Goal: Information Seeking & Learning: Check status

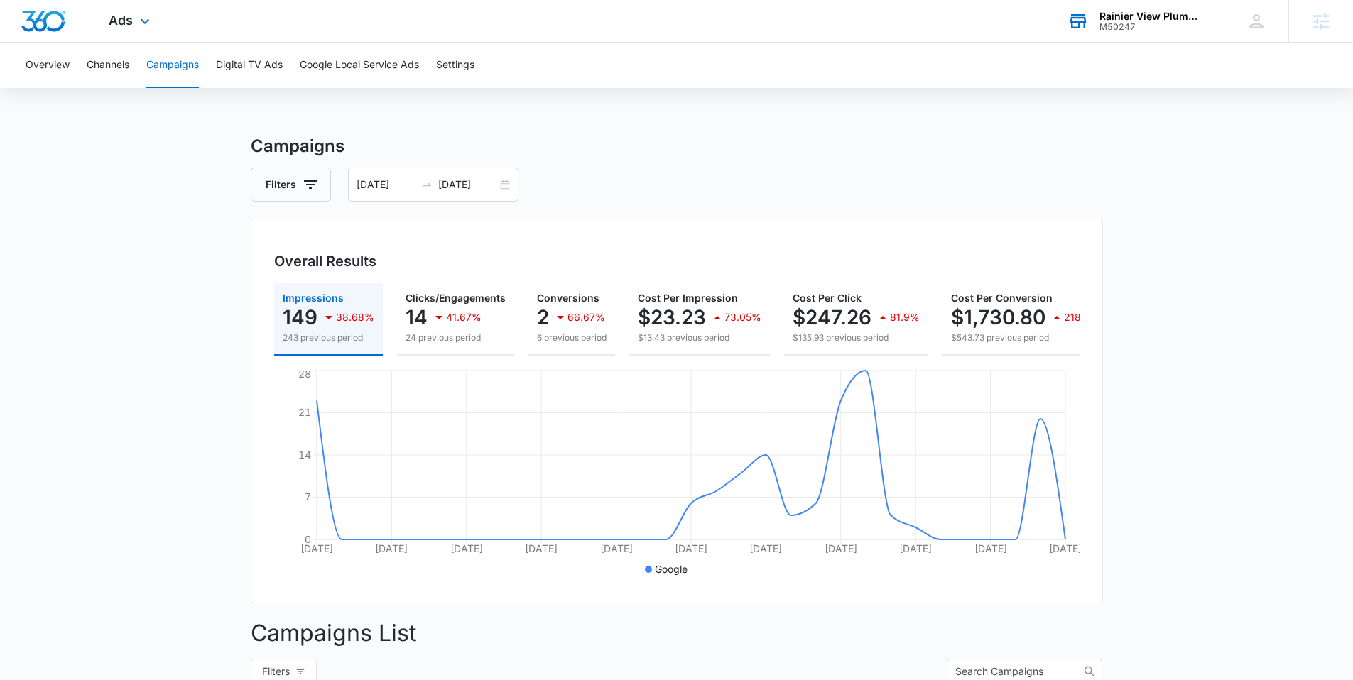
click at [1144, 15] on div "Rainier View Plumbing, LLC" at bounding box center [1151, 16] width 104 height 11
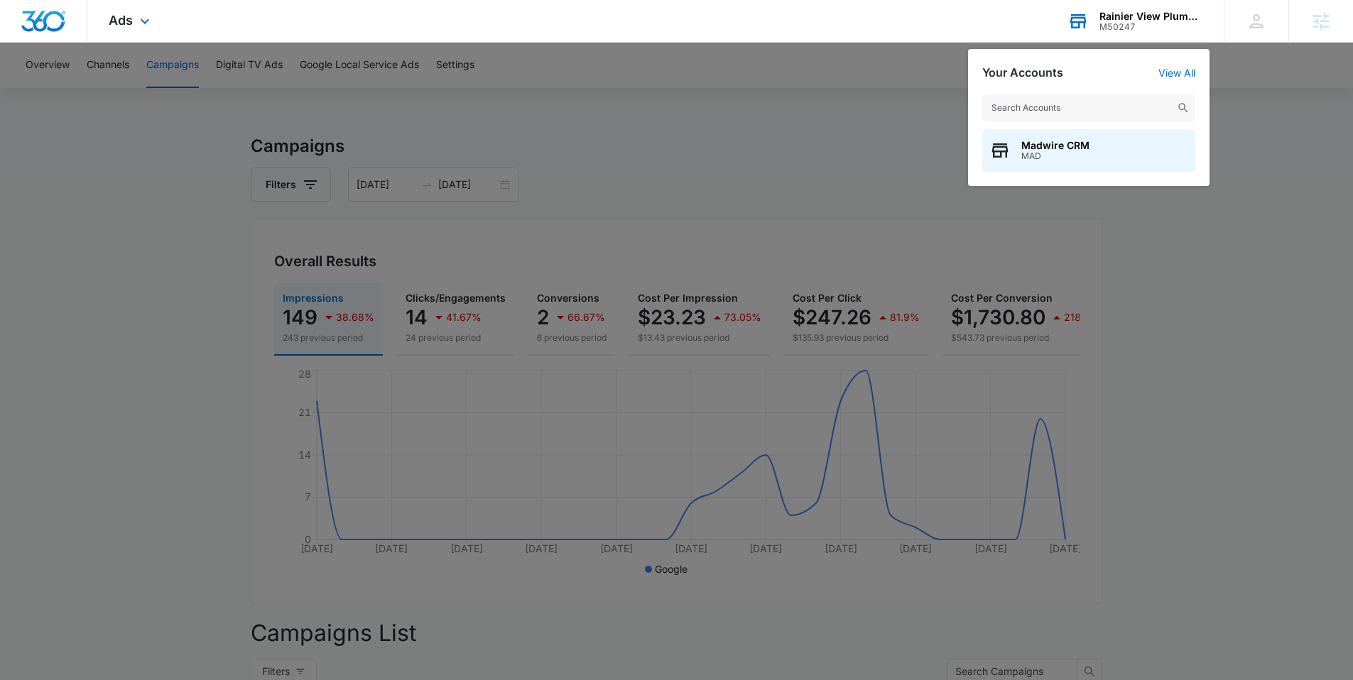
click at [1054, 104] on input "text" at bounding box center [1088, 108] width 213 height 28
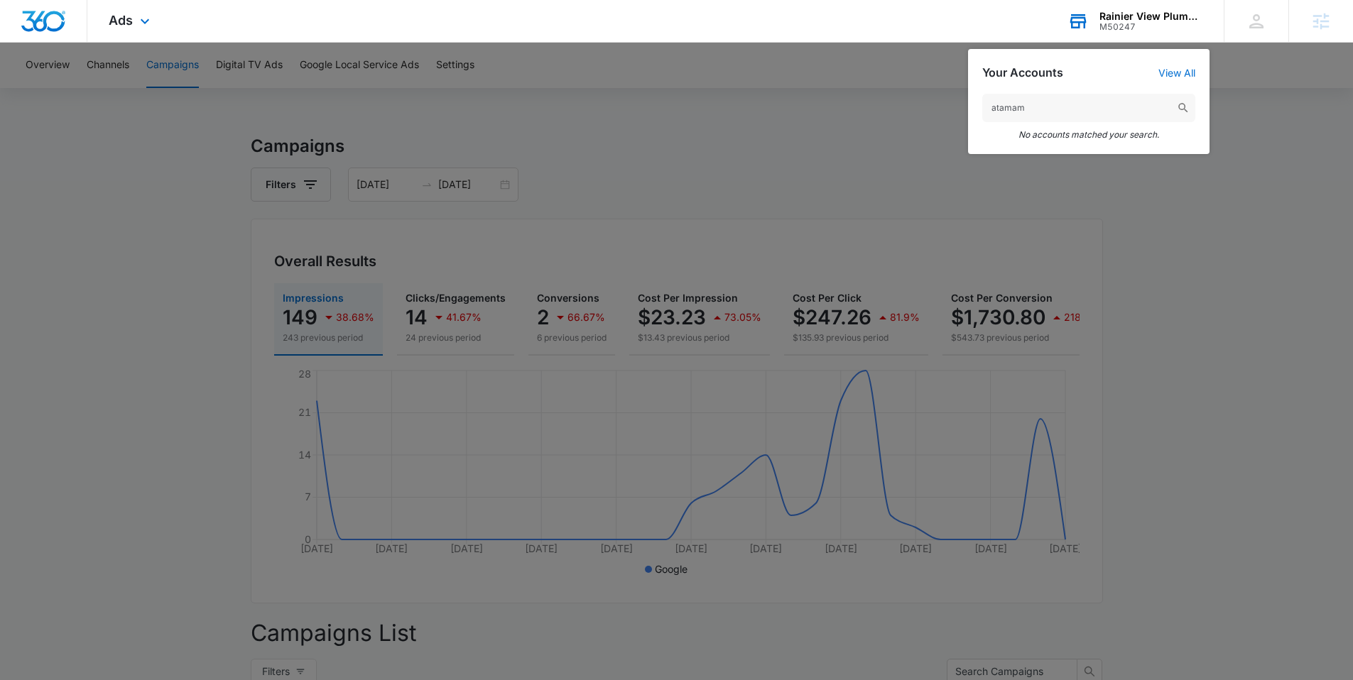
click at [996, 107] on input "atamam" at bounding box center [1088, 108] width 213 height 28
click at [1094, 104] on input "a tamam" at bounding box center [1088, 108] width 213 height 28
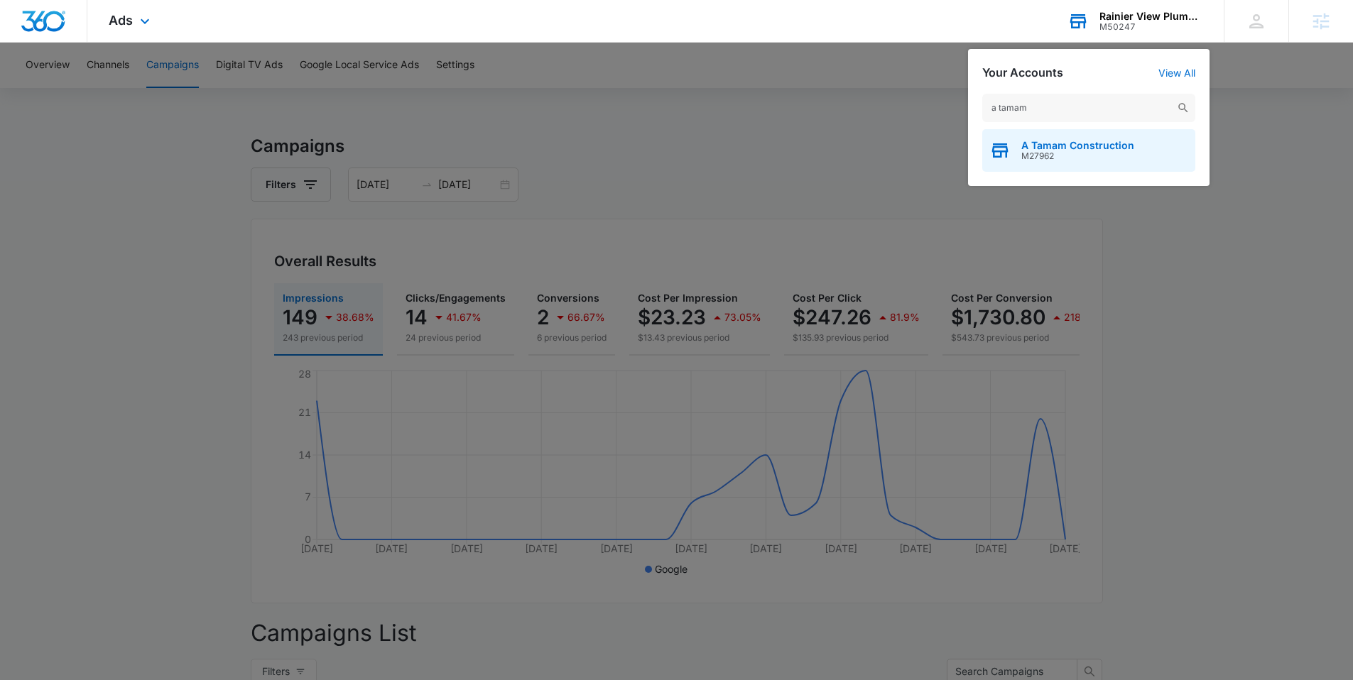
type input "a tamam"
click at [1060, 150] on span "A Tamam Construction" at bounding box center [1077, 145] width 113 height 11
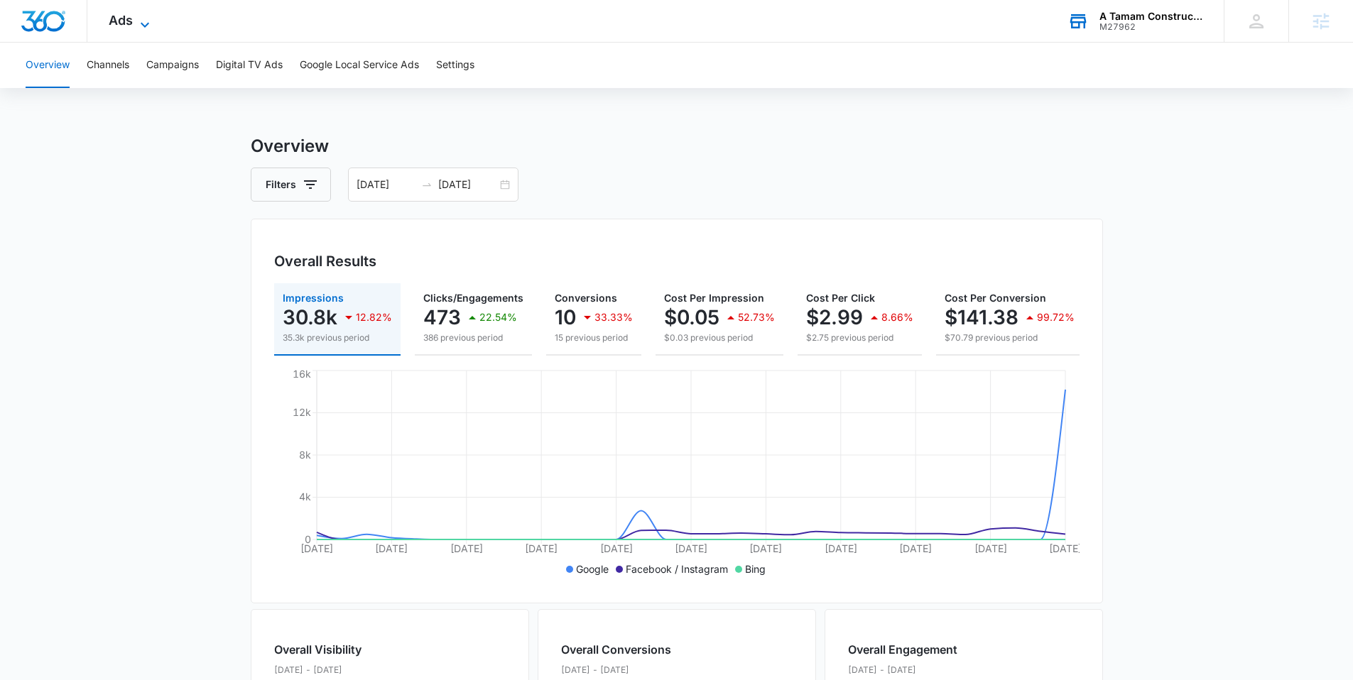
click at [140, 28] on icon at bounding box center [144, 24] width 17 height 17
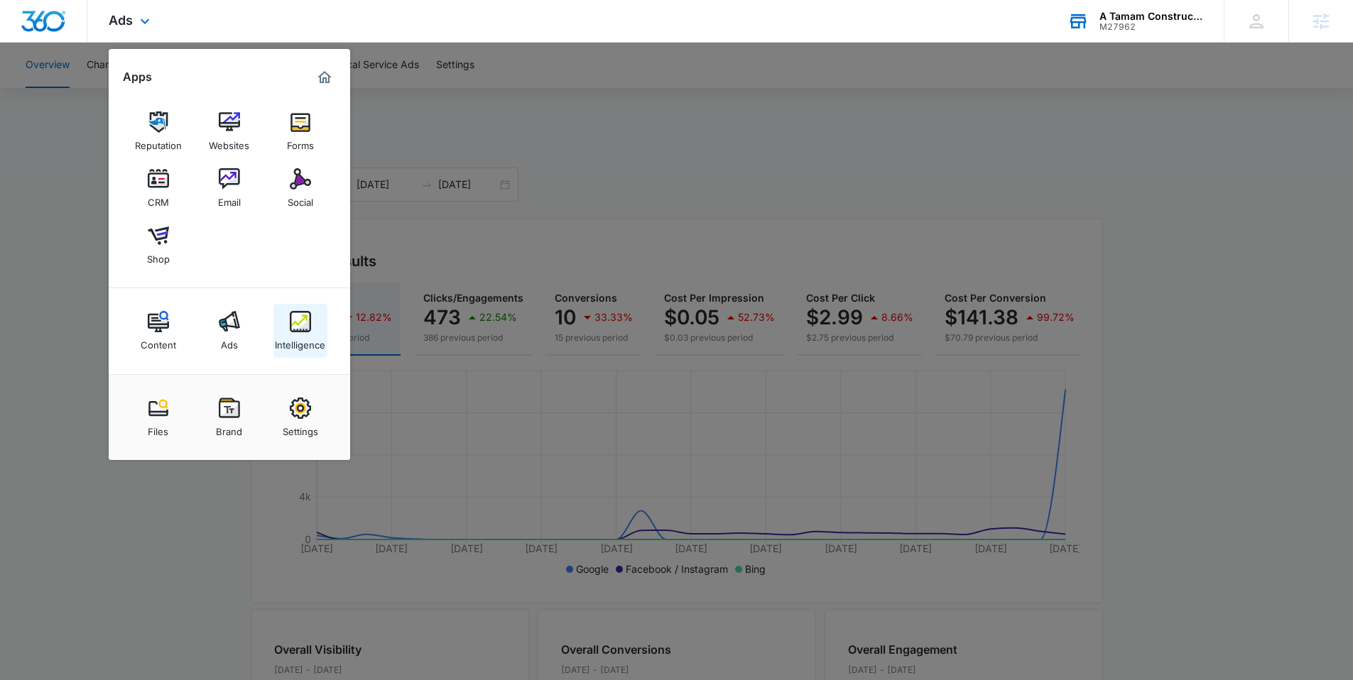
click at [296, 327] on img at bounding box center [300, 321] width 21 height 21
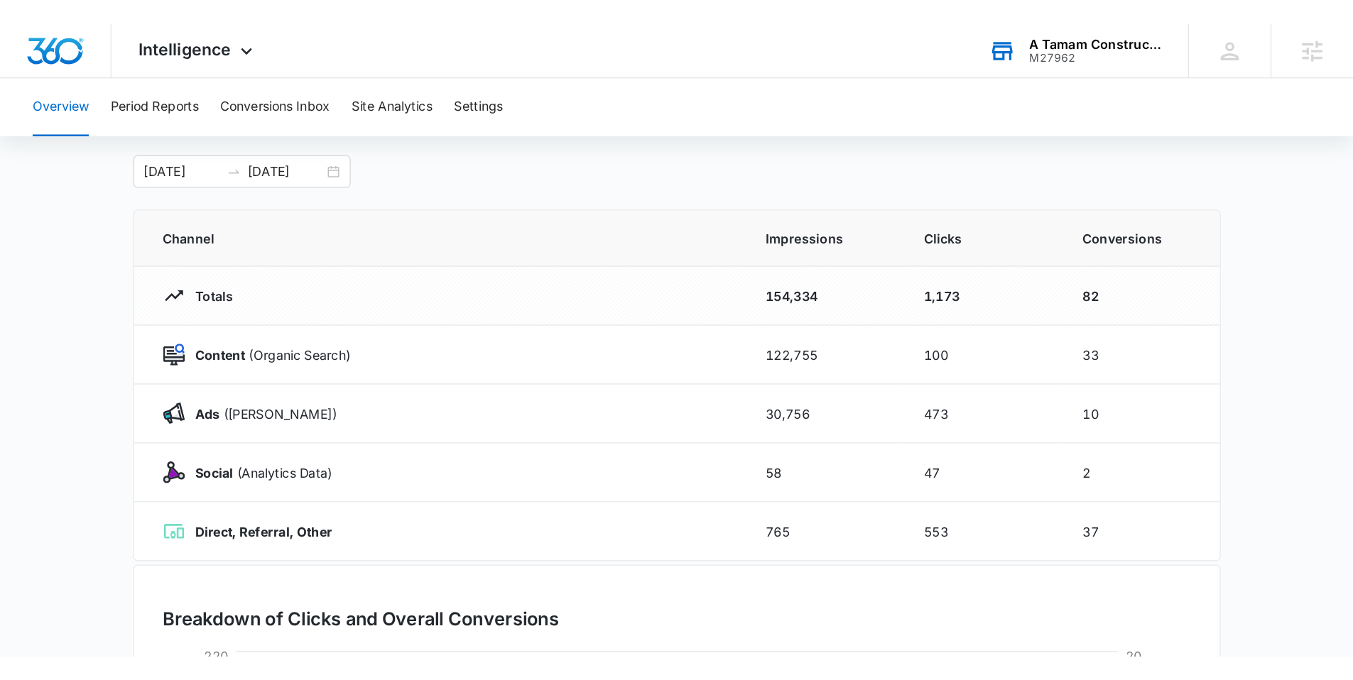
scroll to position [84, 0]
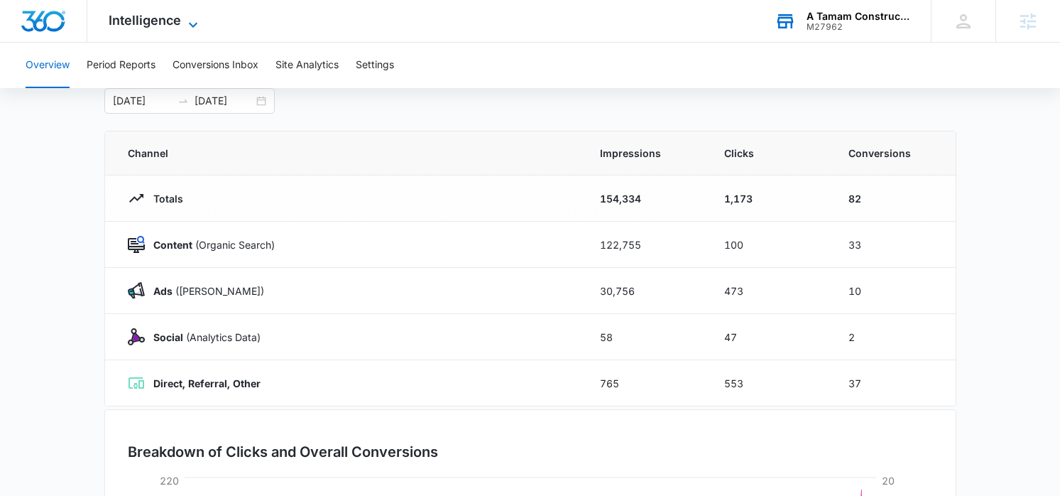
click at [194, 23] on icon at bounding box center [193, 24] width 9 height 5
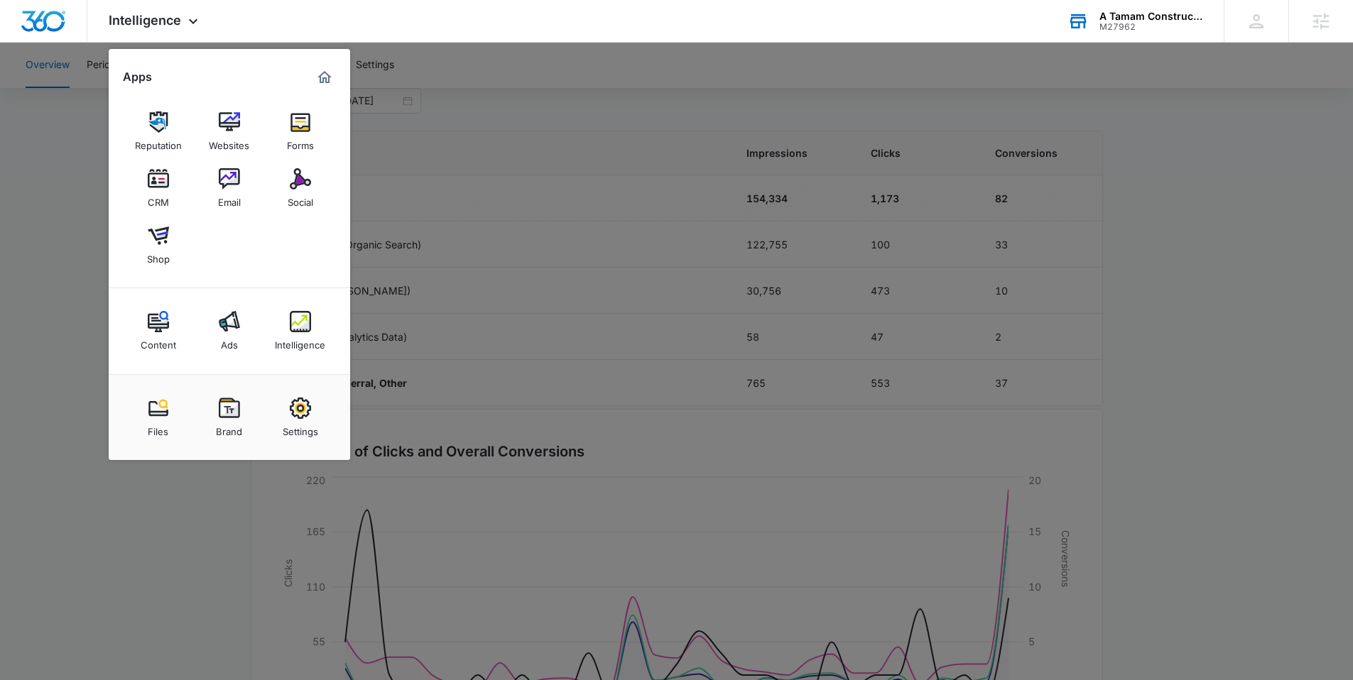
click at [73, 202] on div at bounding box center [676, 340] width 1353 height 680
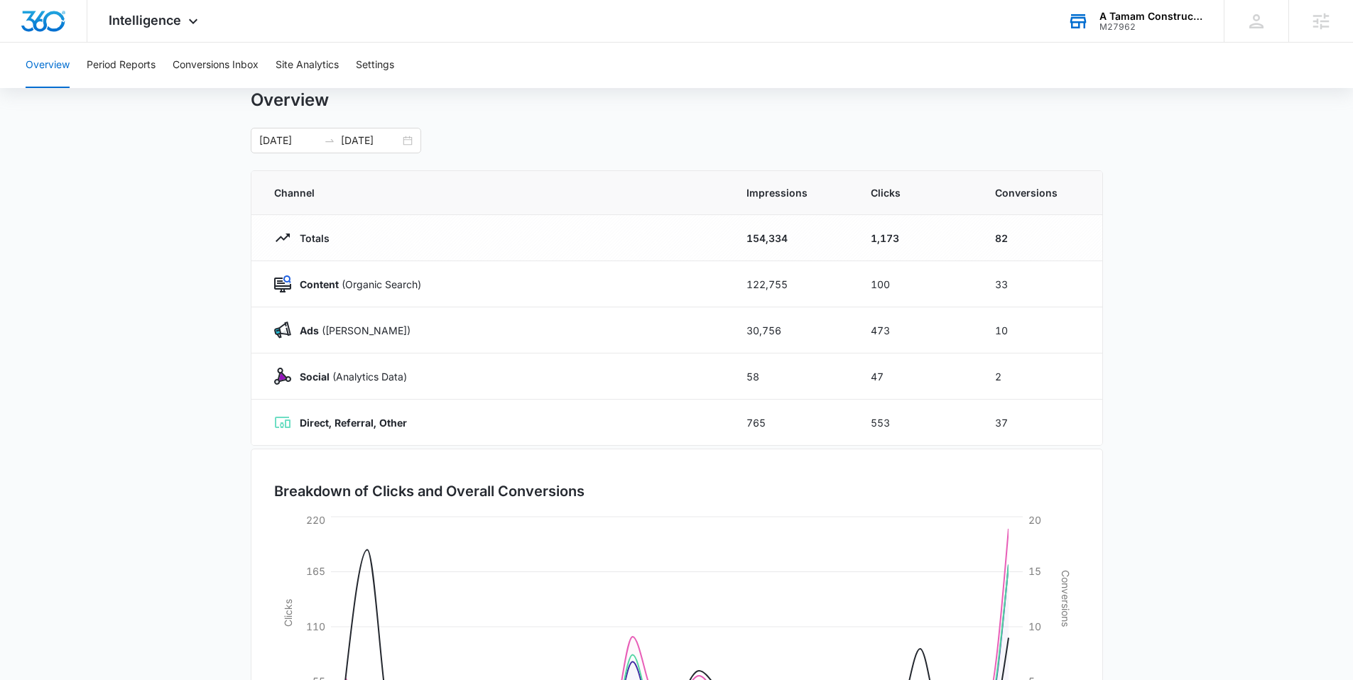
scroll to position [58, 0]
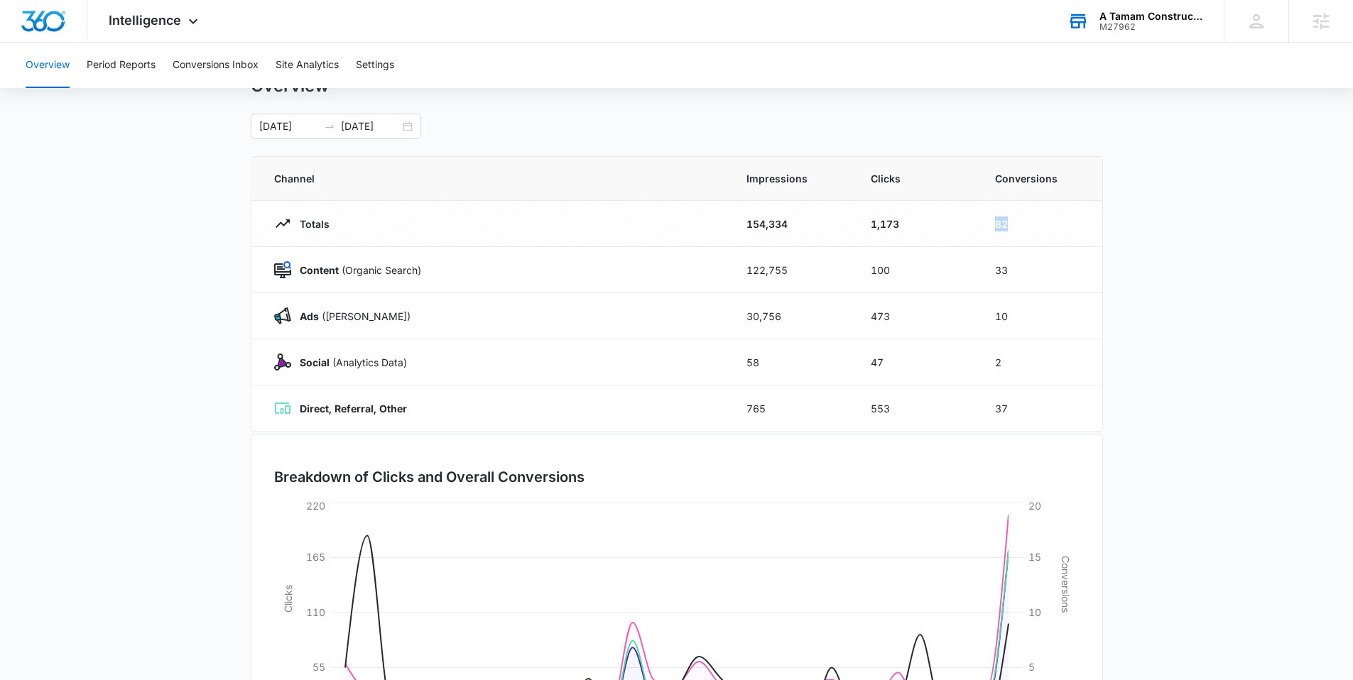
drag, startPoint x: 1020, startPoint y: 224, endPoint x: 992, endPoint y: 219, distance: 28.0
click at [993, 220] on td "82" at bounding box center [1040, 224] width 124 height 46
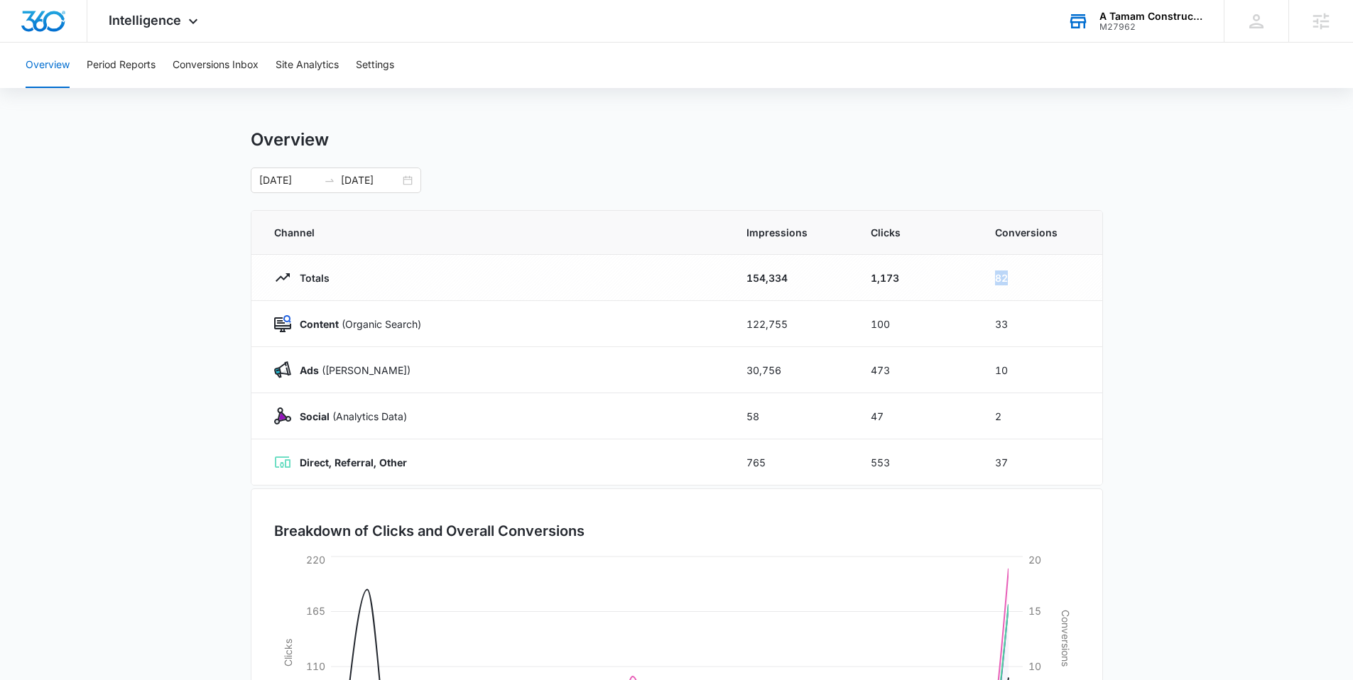
scroll to position [0, 0]
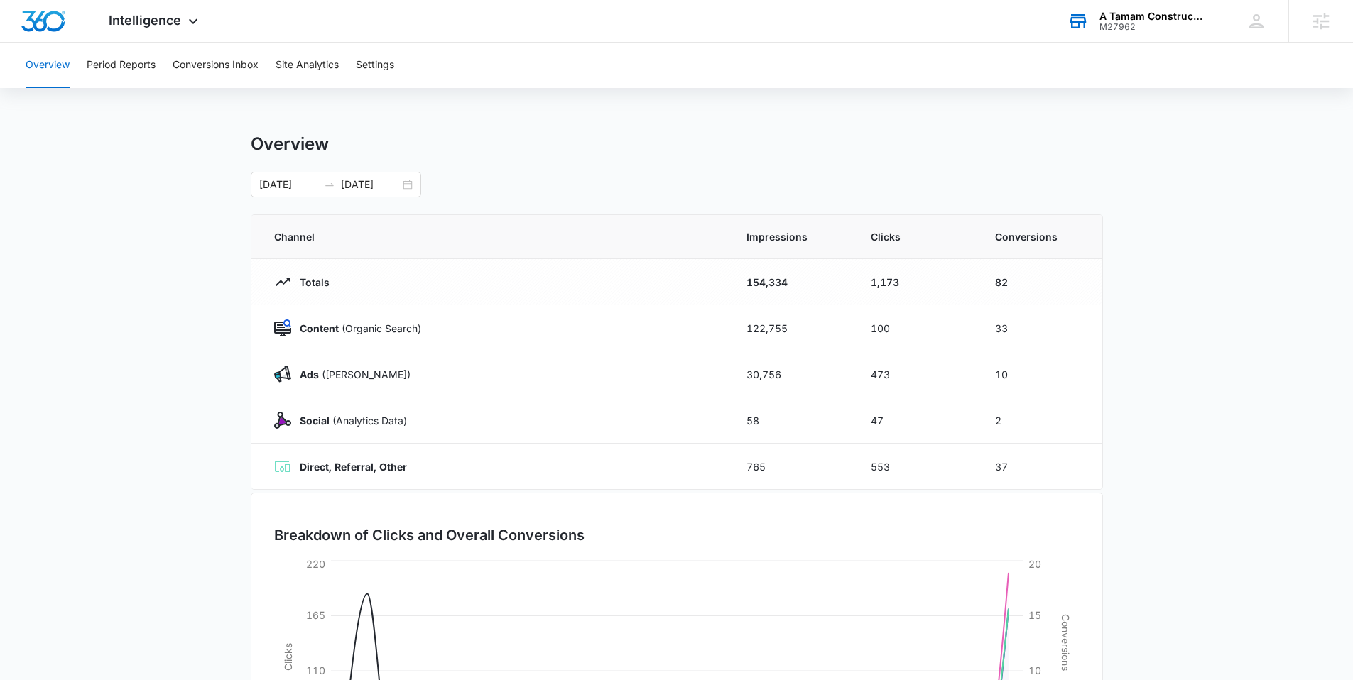
click at [1033, 274] on td "82" at bounding box center [1040, 282] width 124 height 46
drag, startPoint x: 1016, startPoint y: 283, endPoint x: 957, endPoint y: 278, distance: 59.2
click at [957, 278] on tr "Totals 154,334 1,173 82" at bounding box center [676, 282] width 851 height 46
drag, startPoint x: 1019, startPoint y: 327, endPoint x: 987, endPoint y: 322, distance: 31.5
click at [987, 322] on td "33" at bounding box center [1040, 328] width 124 height 46
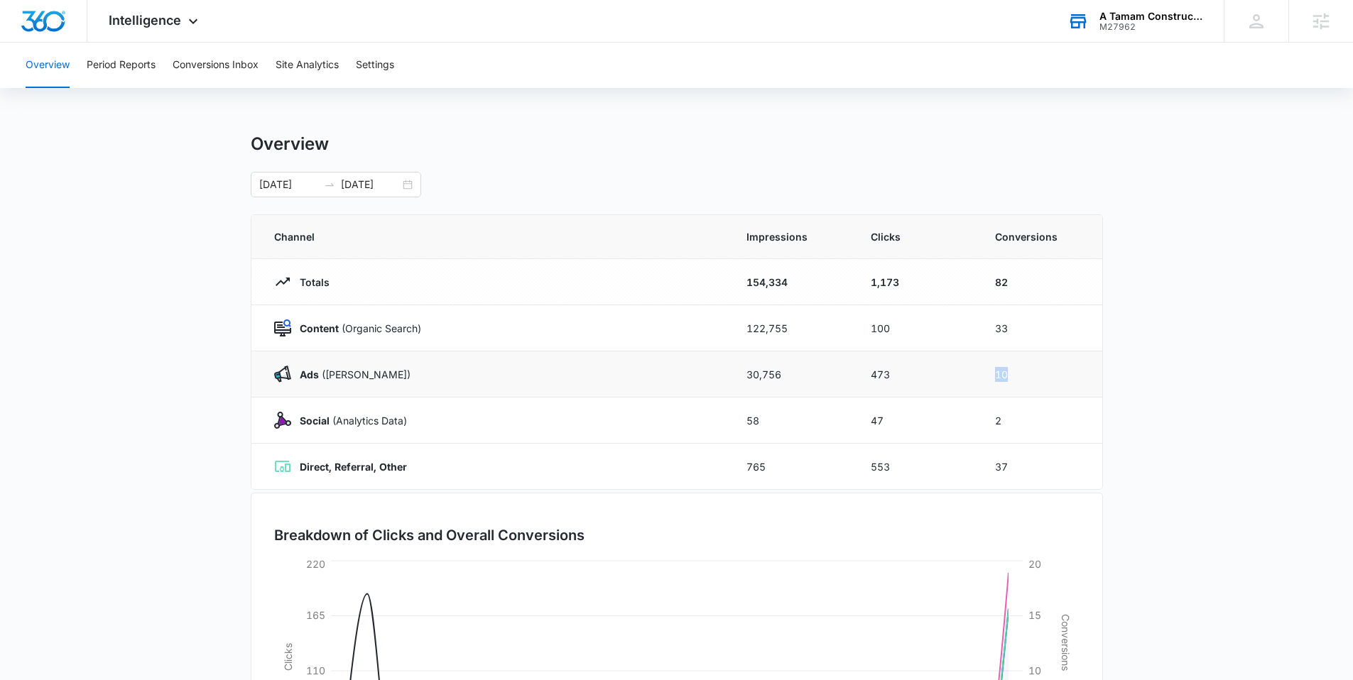
drag, startPoint x: 1014, startPoint y: 379, endPoint x: 982, endPoint y: 376, distance: 32.1
click at [982, 376] on td "10" at bounding box center [1040, 375] width 124 height 46
drag, startPoint x: 1028, startPoint y: 420, endPoint x: 952, endPoint y: 415, distance: 76.2
click at [953, 416] on tr "Social (Analytics Data) 58 47 2" at bounding box center [676, 421] width 851 height 46
drag, startPoint x: 1026, startPoint y: 420, endPoint x: 1010, endPoint y: 419, distance: 16.4
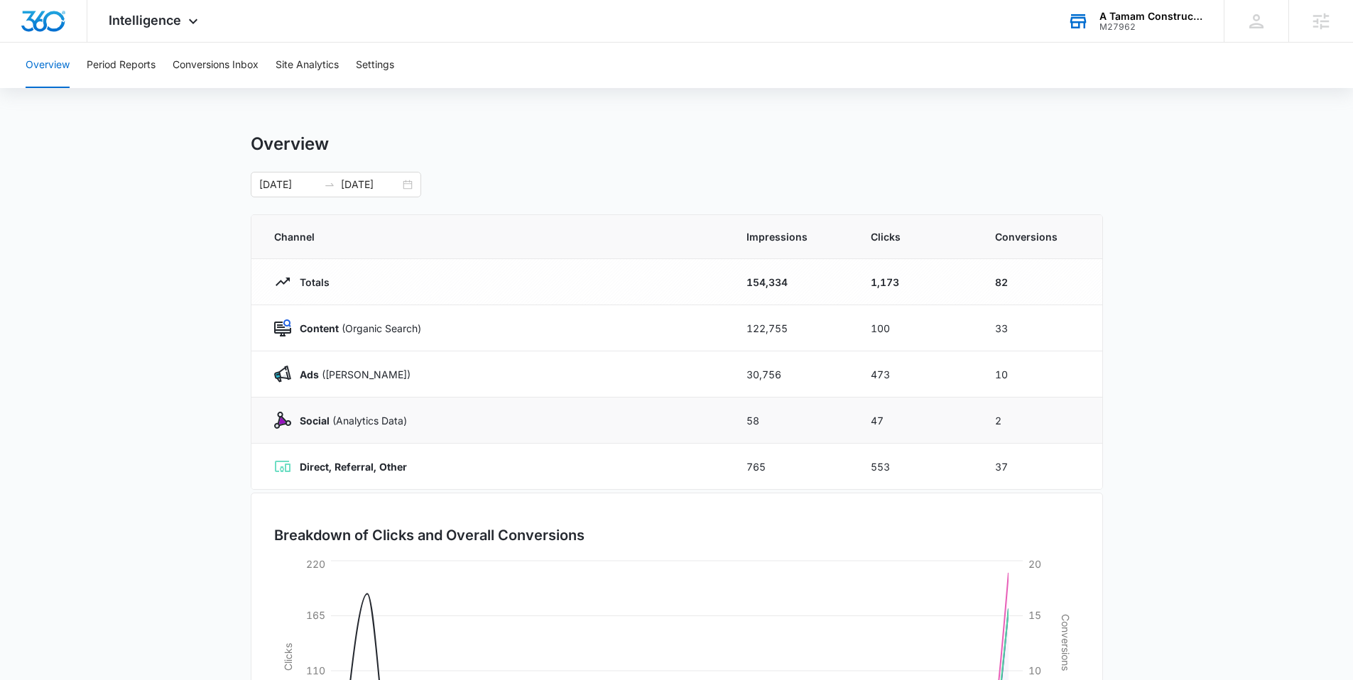
click at [1021, 418] on td "2" at bounding box center [1040, 421] width 124 height 46
drag, startPoint x: 1006, startPoint y: 420, endPoint x: 986, endPoint y: 420, distance: 20.6
click at [986, 420] on td "2" at bounding box center [1040, 421] width 124 height 46
click at [887, 130] on div "Overview Period Reports Conversions Inbox Site Analytics Settings Overview [DAT…" at bounding box center [676, 461] width 1353 height 837
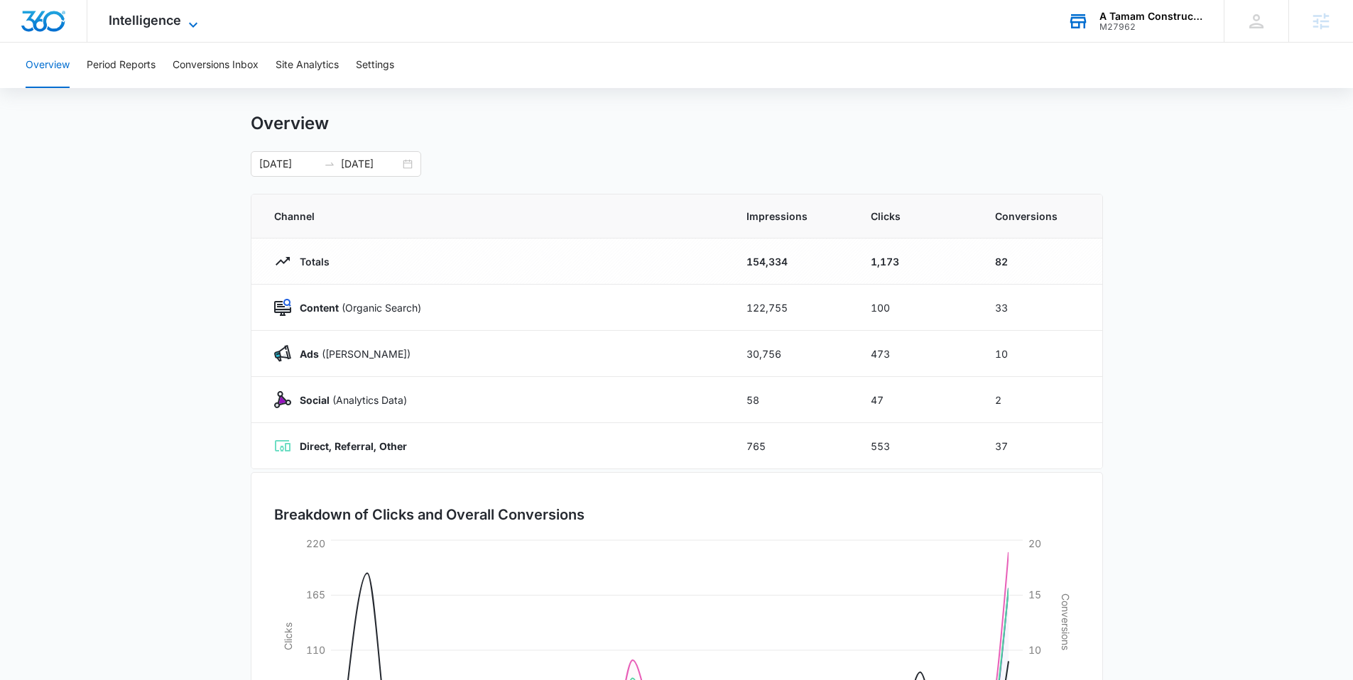
click at [193, 26] on icon at bounding box center [193, 24] width 9 height 5
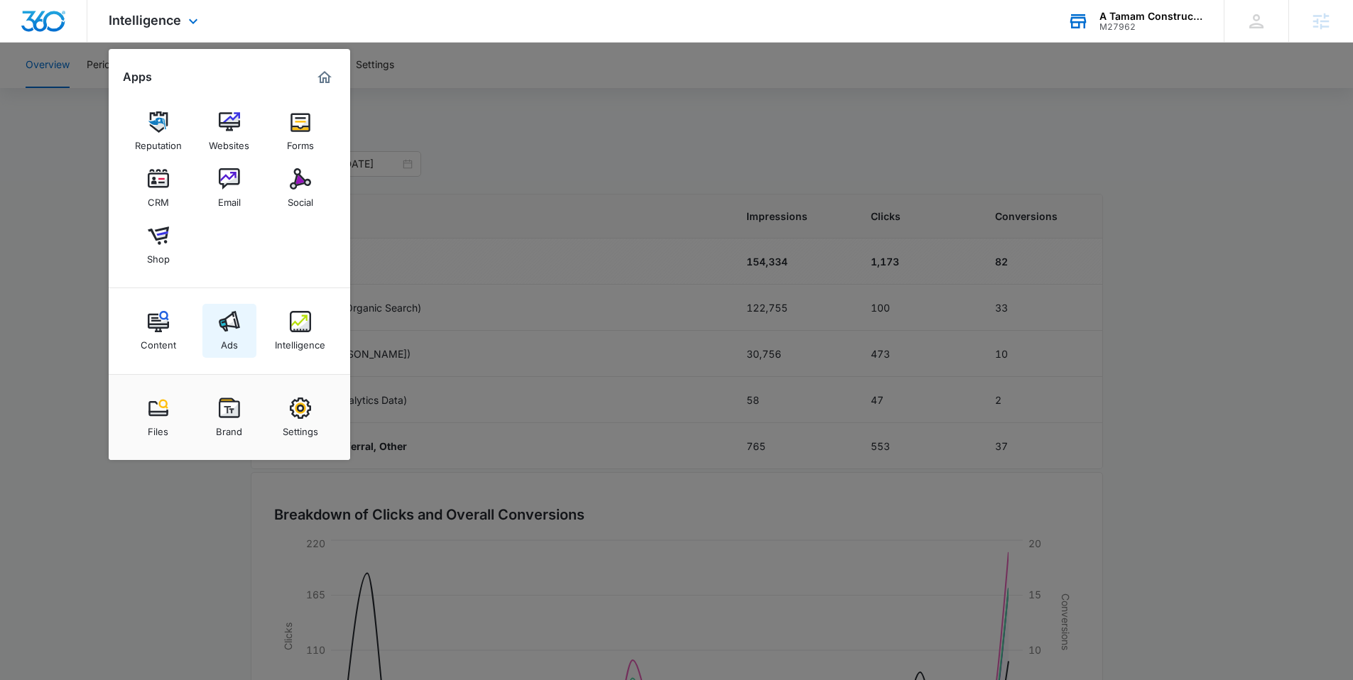
click at [227, 322] on img at bounding box center [229, 321] width 21 height 21
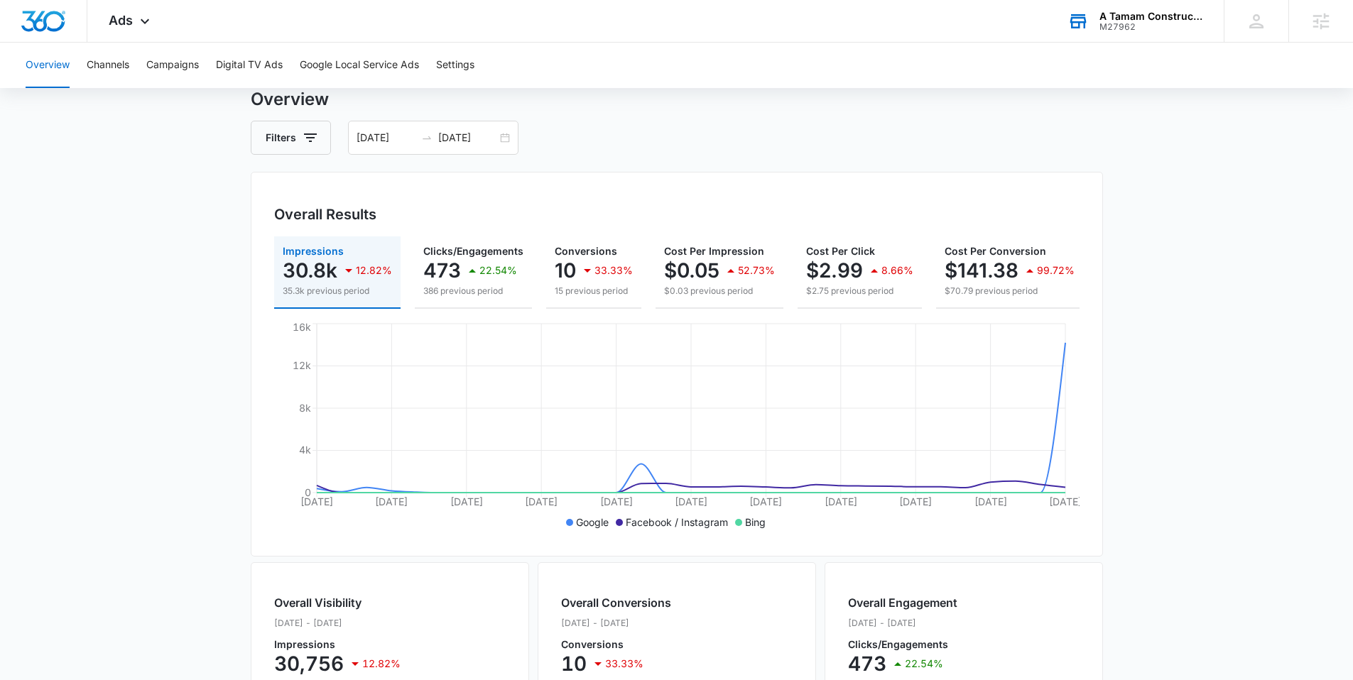
scroll to position [42, 0]
